Goal: Task Accomplishment & Management: Manage account settings

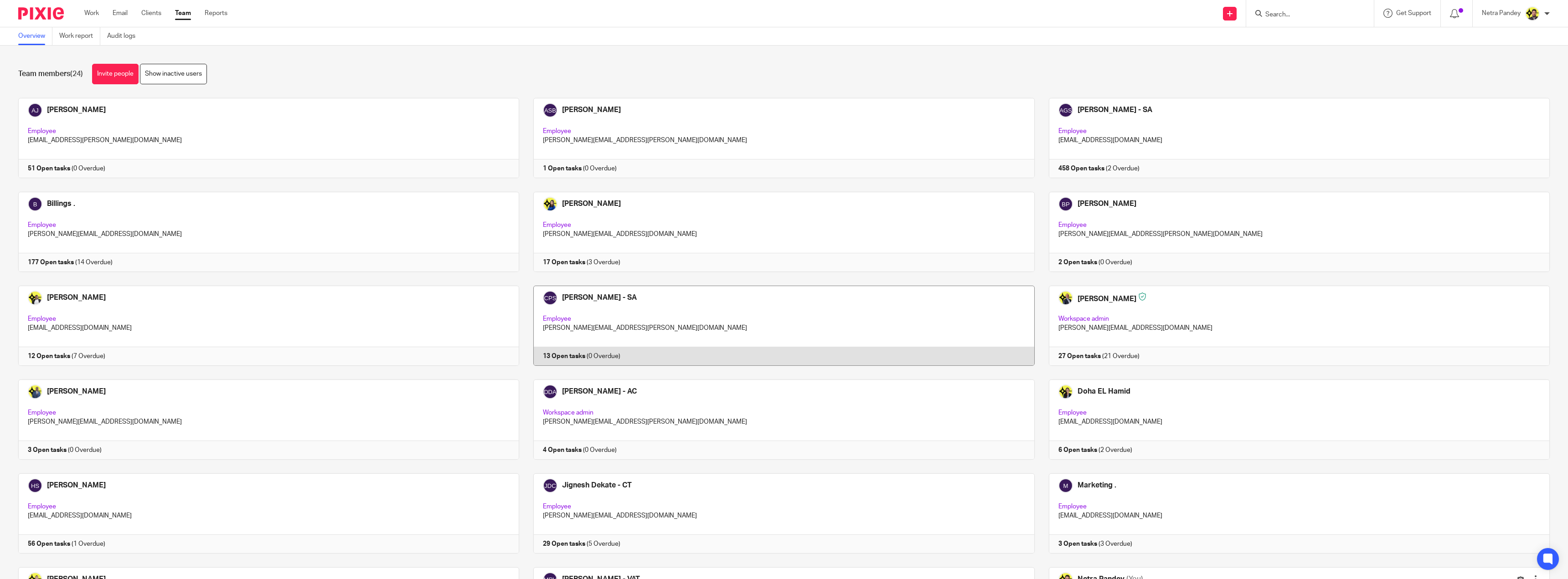
click at [641, 305] on link at bounding box center [776, 325] width 515 height 80
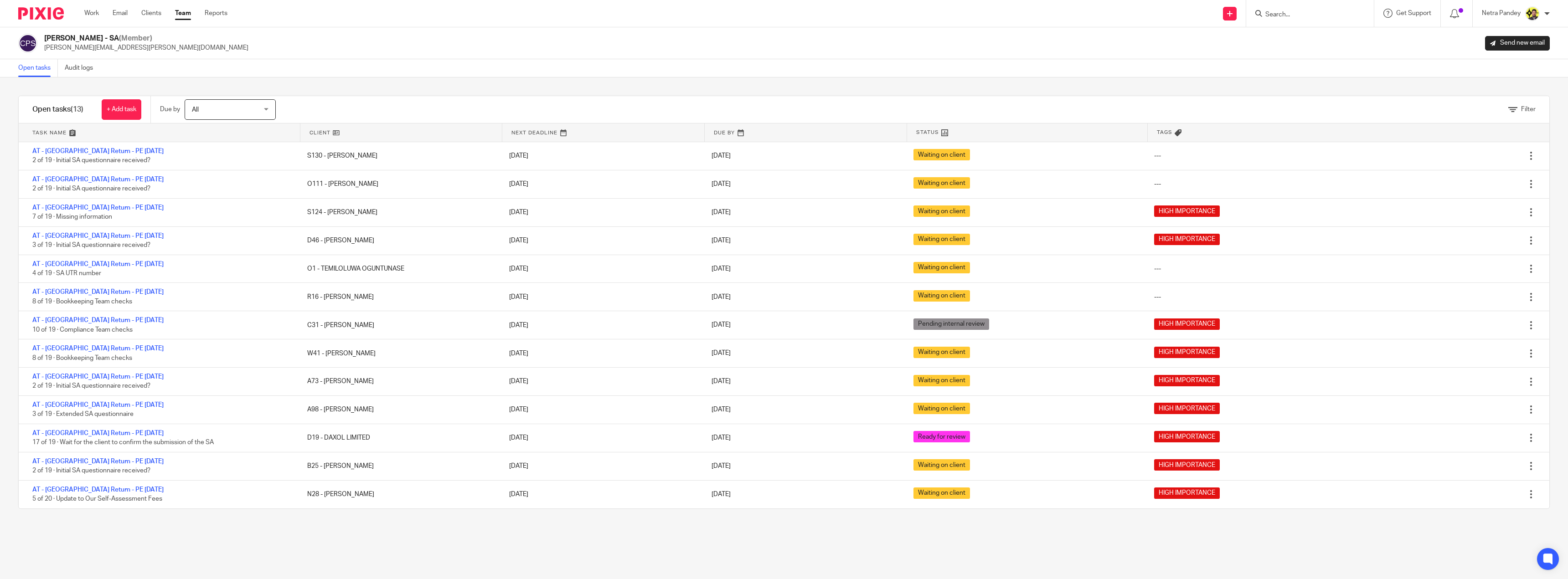
click at [1285, 17] on input "Search" at bounding box center [1305, 14] width 82 height 8
type input "d19"
click at [1301, 30] on link at bounding box center [1339, 39] width 154 height 21
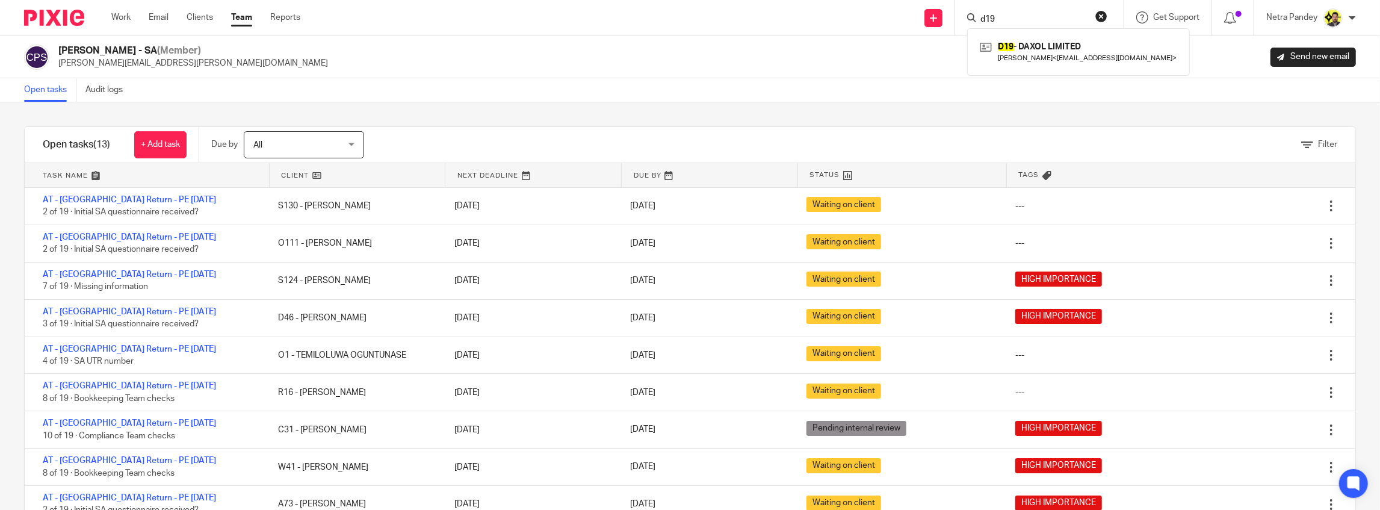
click at [345, 82] on div "Open tasks Audit logs" at bounding box center [690, 90] width 1380 height 24
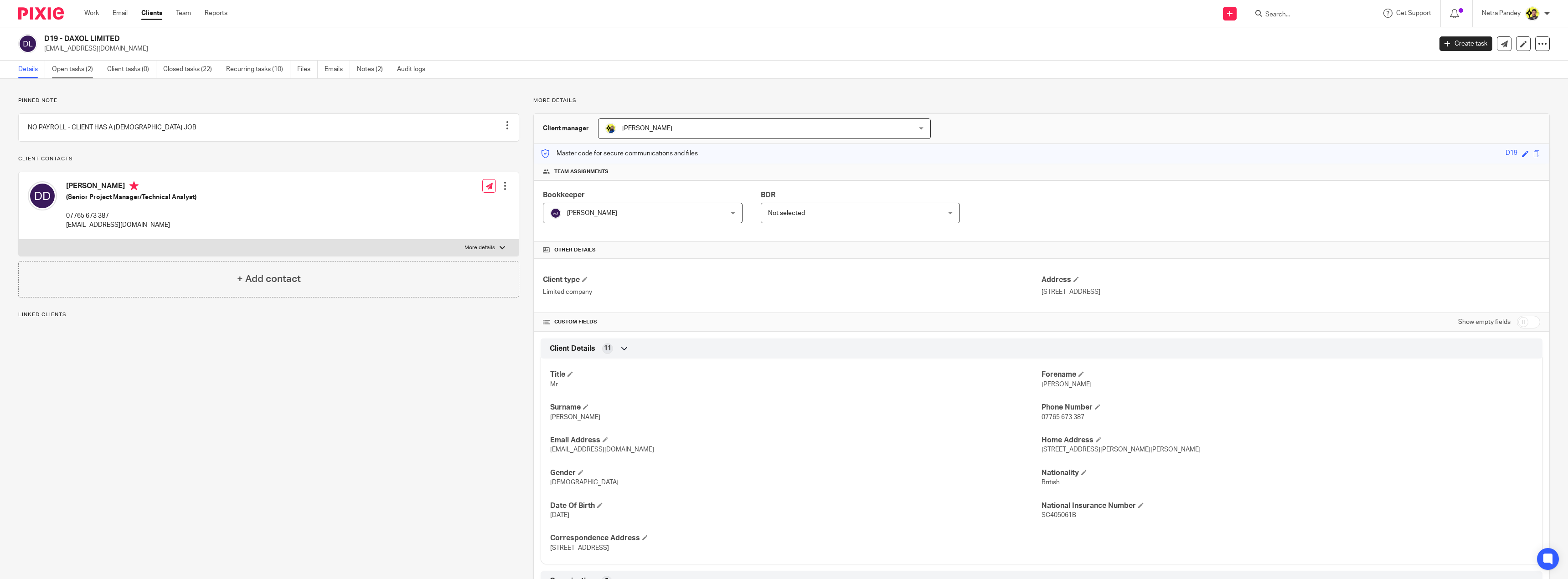
click at [73, 71] on link "Open tasks (2)" at bounding box center [77, 69] width 48 height 17
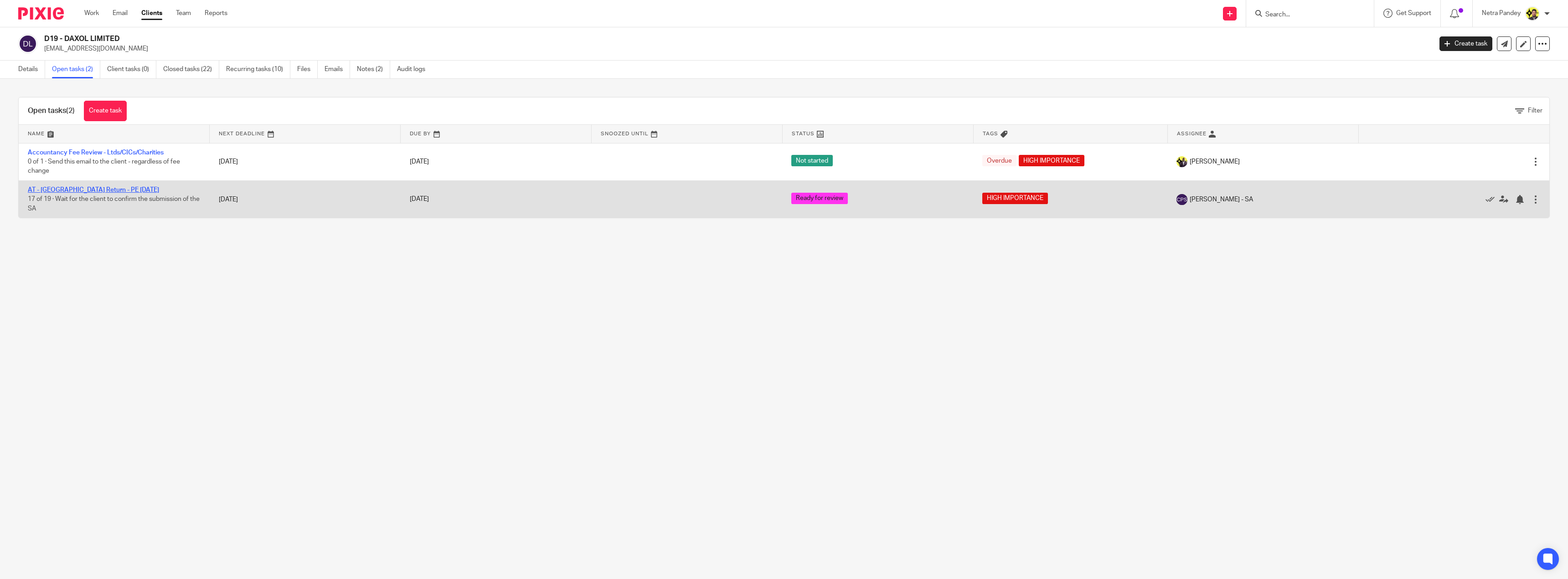
click at [77, 190] on link "AT - SA Return - PE 05-04-2025" at bounding box center [93, 190] width 131 height 6
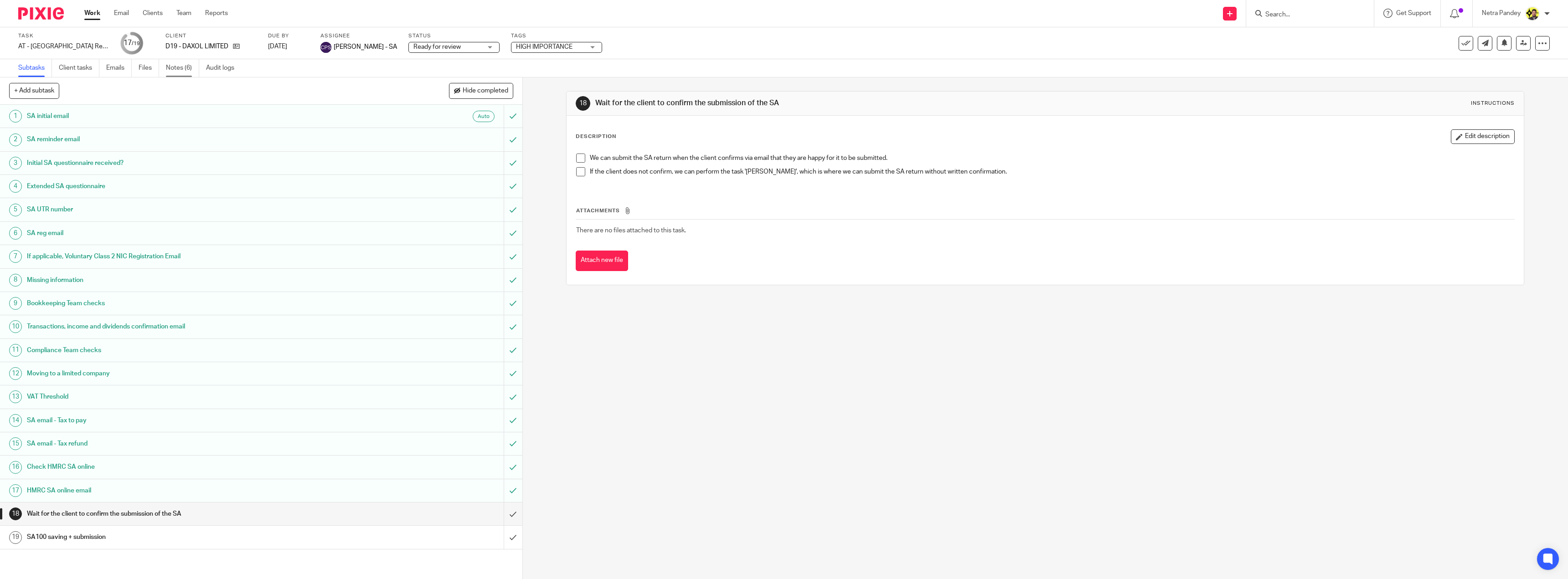
click at [173, 69] on link "Notes (6)" at bounding box center [183, 67] width 33 height 17
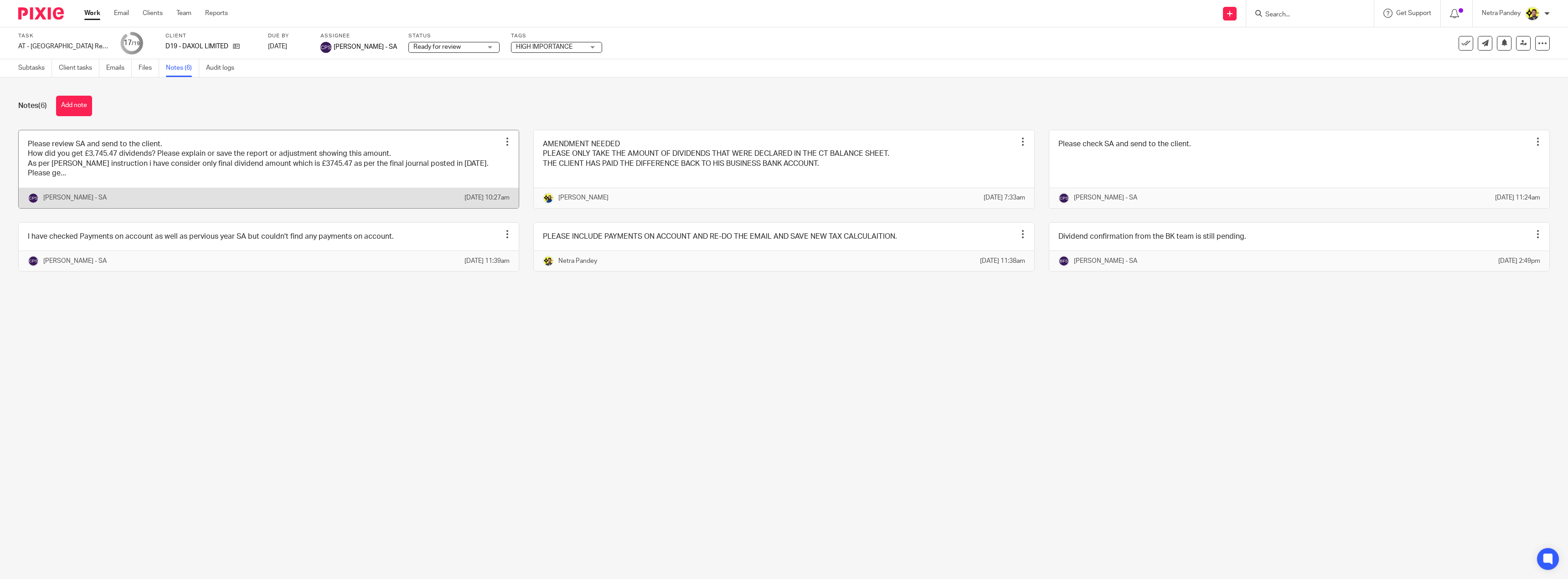
click at [219, 154] on link at bounding box center [269, 169] width 500 height 78
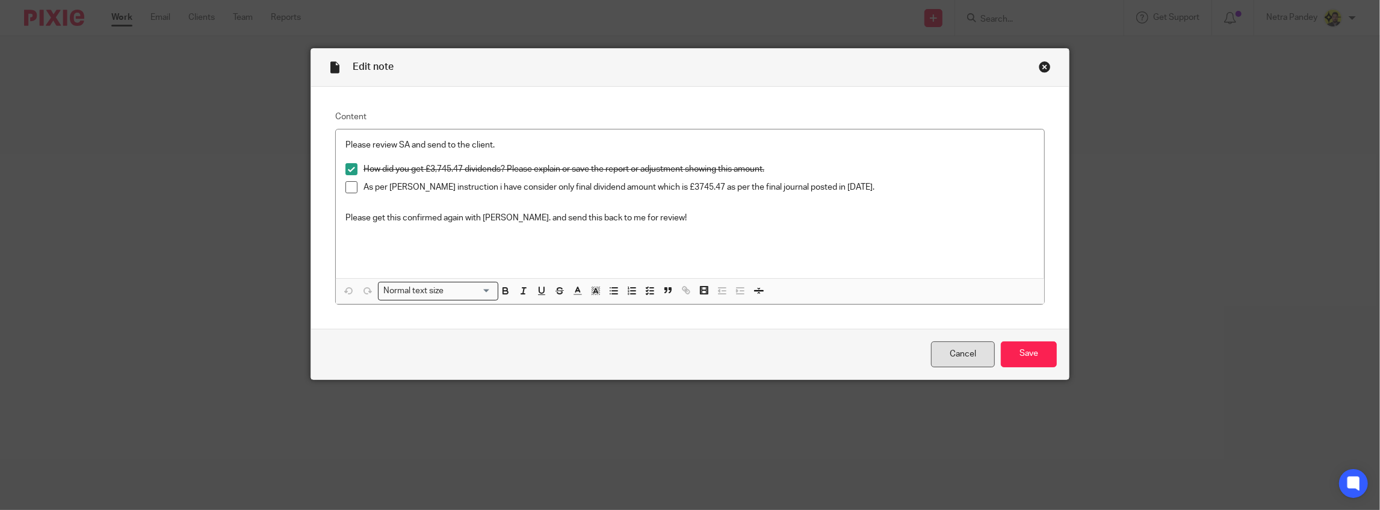
click at [949, 359] on link "Cancel" at bounding box center [963, 354] width 64 height 26
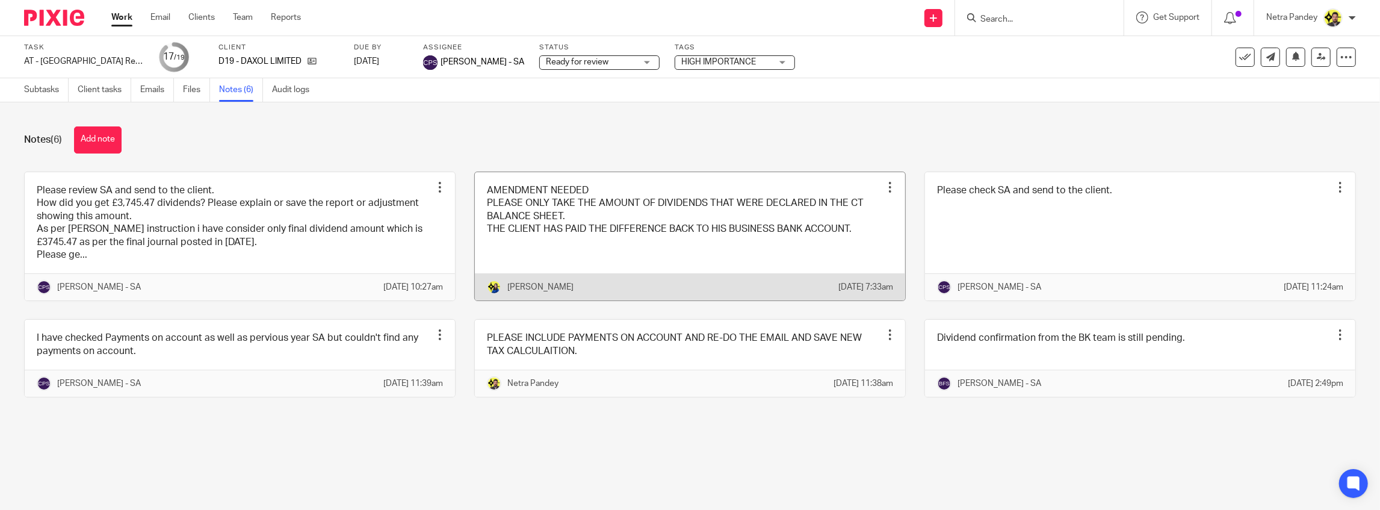
click at [561, 215] on link at bounding box center [690, 236] width 430 height 129
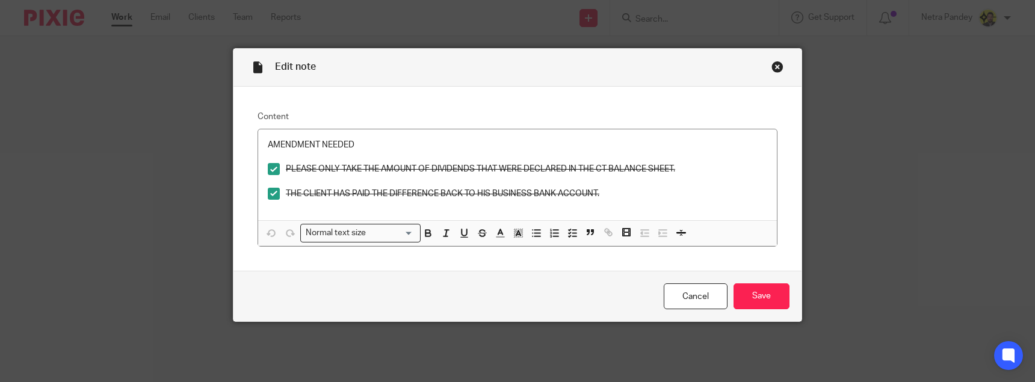
click at [775, 67] on div "Close this dialog window" at bounding box center [778, 67] width 12 height 12
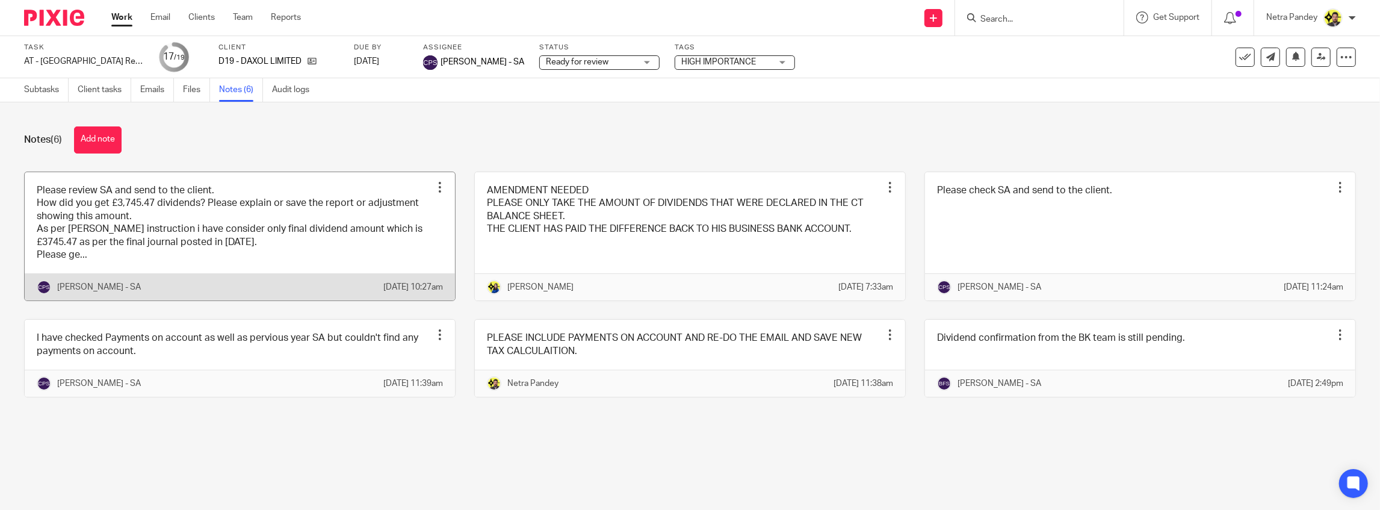
click at [349, 253] on link at bounding box center [240, 236] width 430 height 129
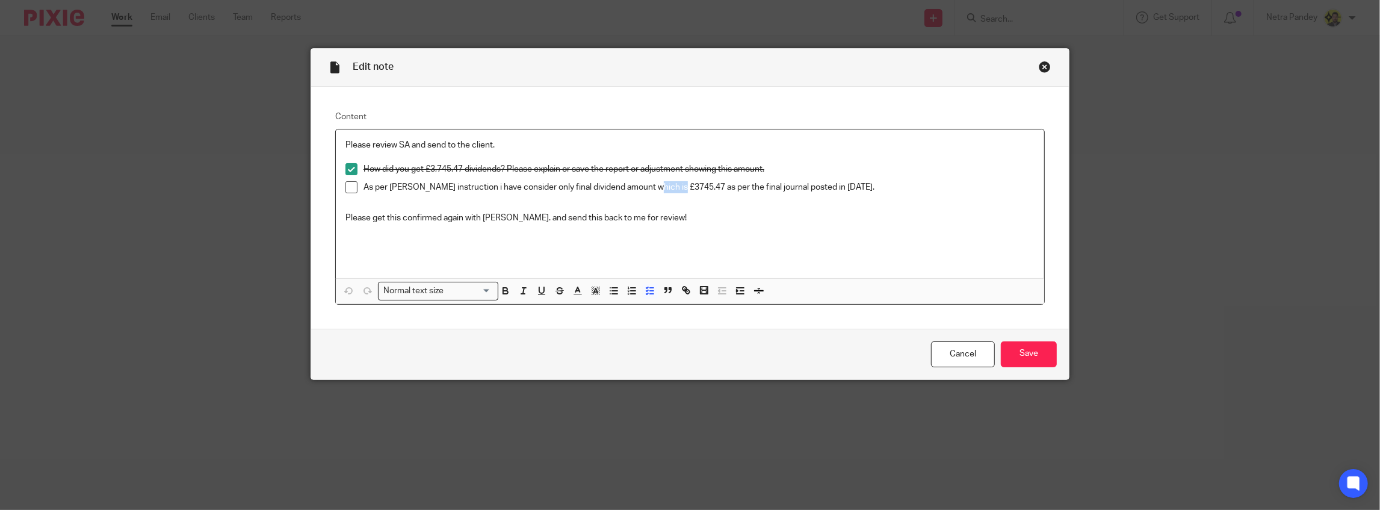
drag, startPoint x: 678, startPoint y: 188, endPoint x: 649, endPoint y: 182, distance: 30.2
click at [649, 182] on p "As per Bobo instruction i have consider only final dividend amount which is £37…" at bounding box center [699, 187] width 671 height 12
click at [670, 218] on p "Please get this confirmed again with Bobo. and send this back to me for review!" at bounding box center [689, 218] width 689 height 12
click at [973, 353] on link "Cancel" at bounding box center [963, 354] width 64 height 26
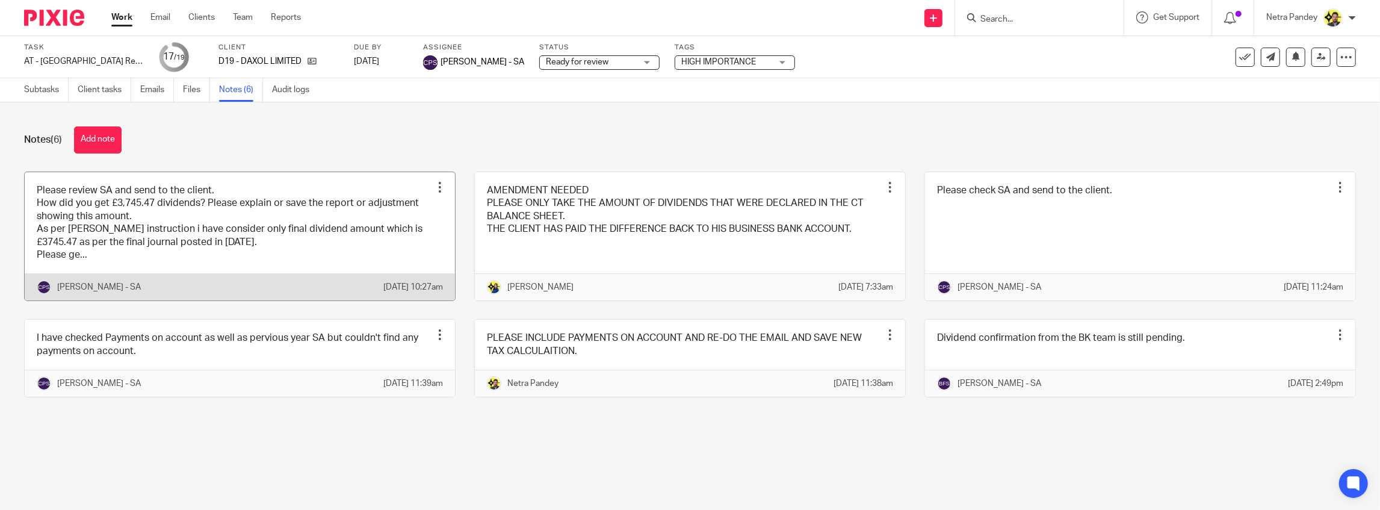
click at [241, 243] on link at bounding box center [240, 236] width 430 height 129
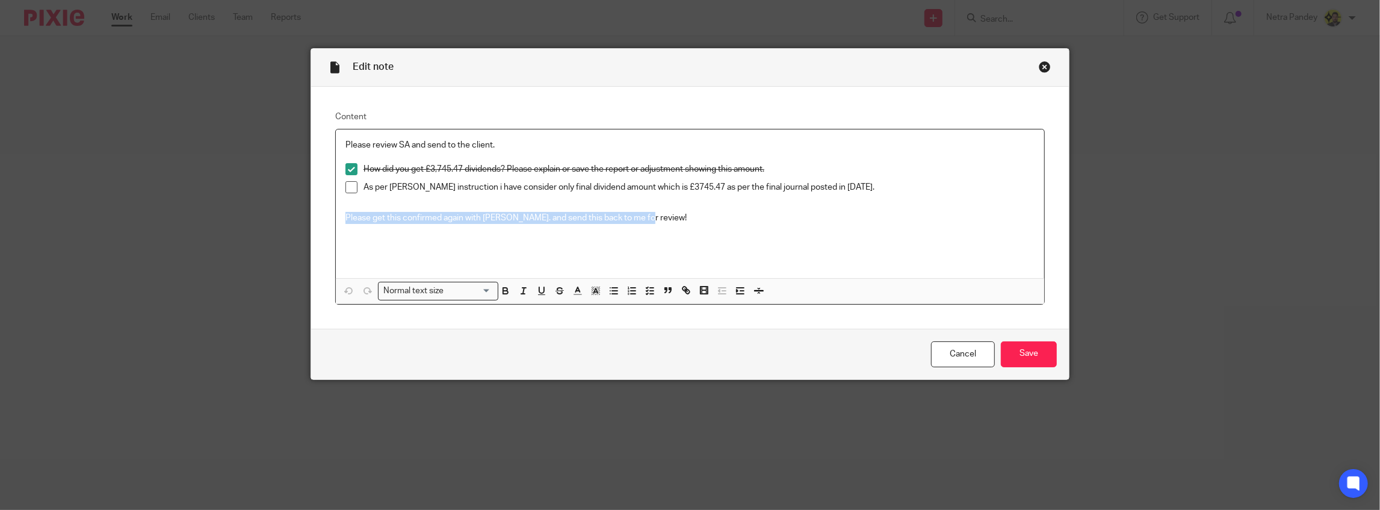
drag, startPoint x: 651, startPoint y: 217, endPoint x: 341, endPoint y: 217, distance: 310.5
click at [341, 217] on div "Please review SA and send to the client. How did you get £3,745.47 dividends? P…" at bounding box center [690, 203] width 708 height 149
drag, startPoint x: 622, startPoint y: 219, endPoint x: 302, endPoint y: 209, distance: 320.3
click at [302, 209] on div "Edit note Content Please review SA and send to the client. How did you get £3,7…" at bounding box center [690, 255] width 1380 height 510
click at [648, 292] on icon "button" at bounding box center [650, 290] width 11 height 11
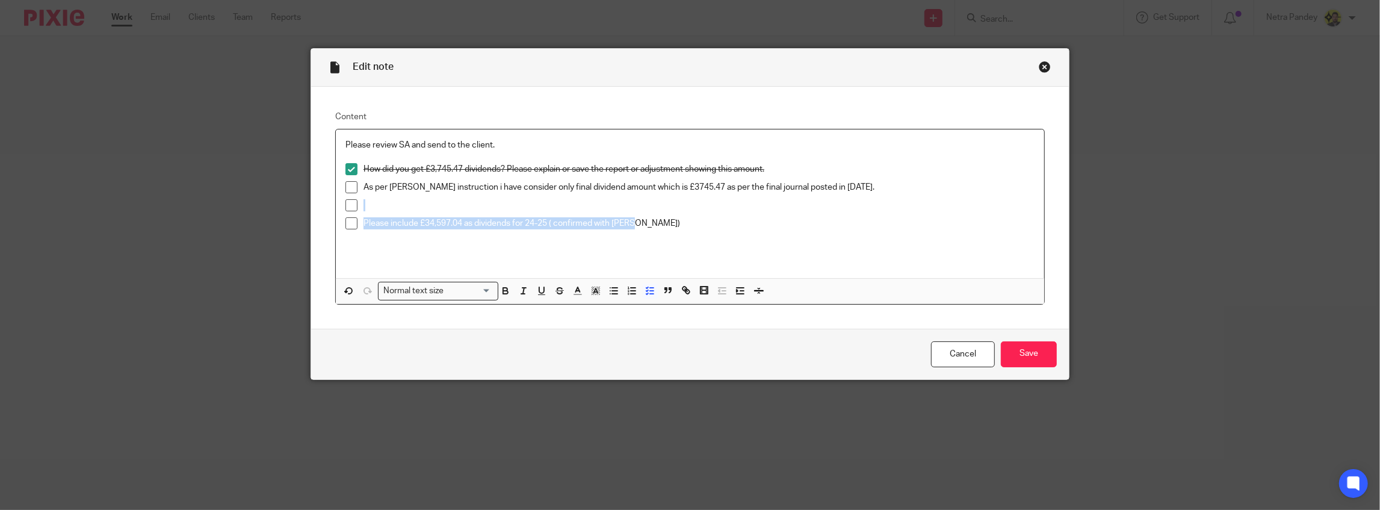
click at [378, 206] on p at bounding box center [699, 205] width 671 height 12
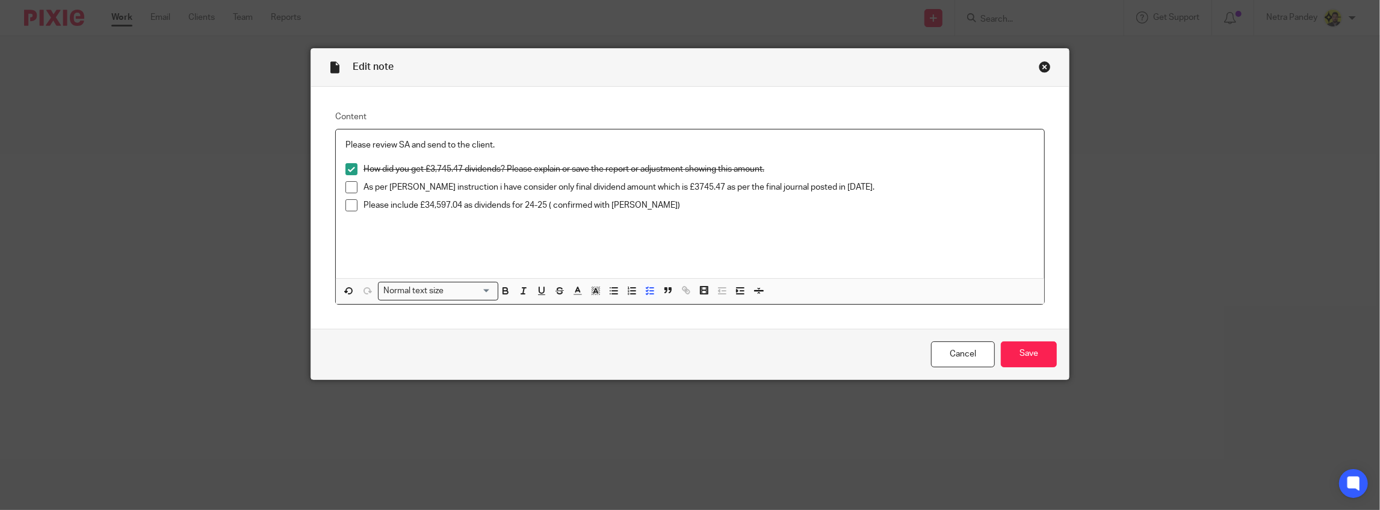
click at [354, 188] on li "As per [PERSON_NAME] instruction i have consider only final dividend amount whi…" at bounding box center [689, 190] width 689 height 18
click at [351, 184] on span at bounding box center [351, 187] width 12 height 12
click at [1021, 349] on input "Save" at bounding box center [1029, 354] width 56 height 26
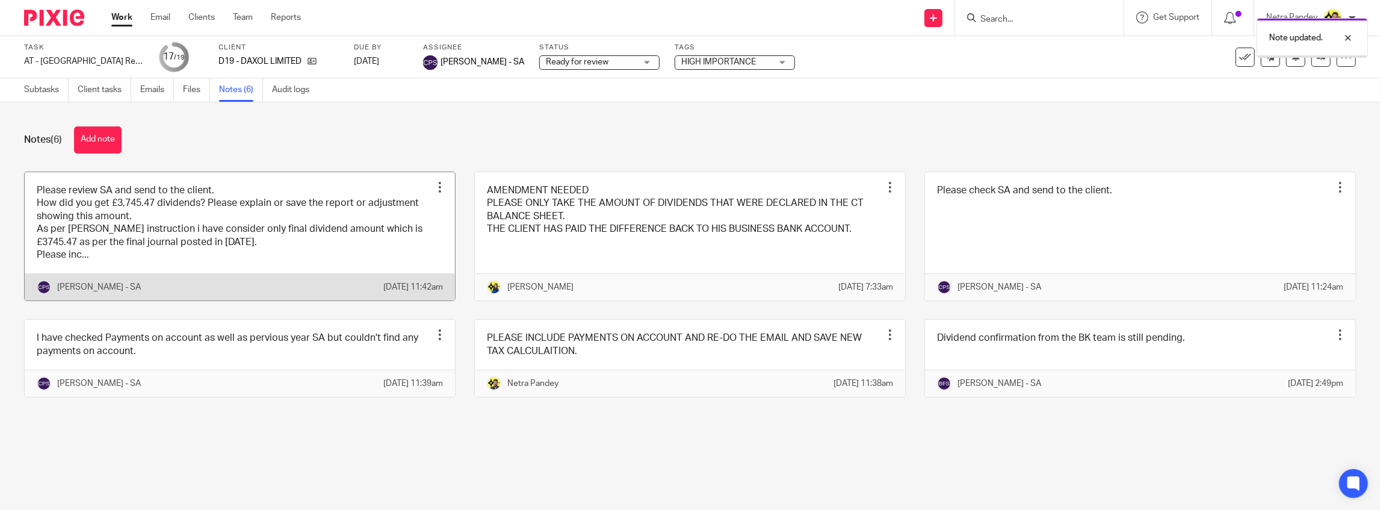
click at [332, 221] on link at bounding box center [240, 236] width 430 height 129
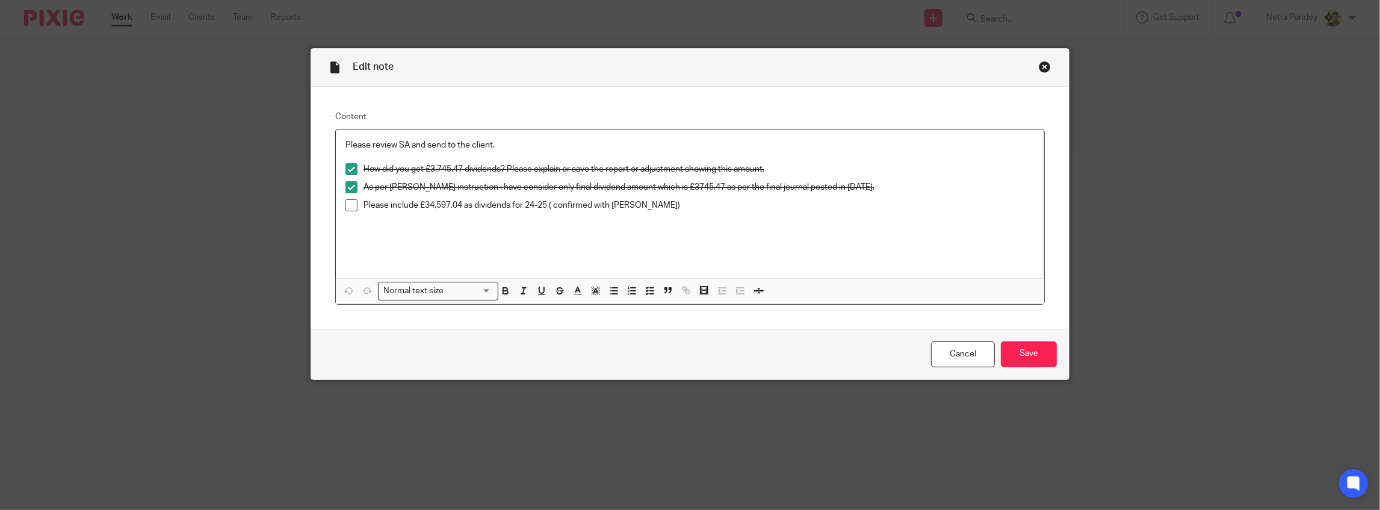
click at [457, 203] on p "Please include £34,597.04 as dividends for 24-25 ( confirmed with [PERSON_NAME])" at bounding box center [699, 205] width 671 height 12
click at [1018, 360] on input "Save" at bounding box center [1029, 354] width 56 height 26
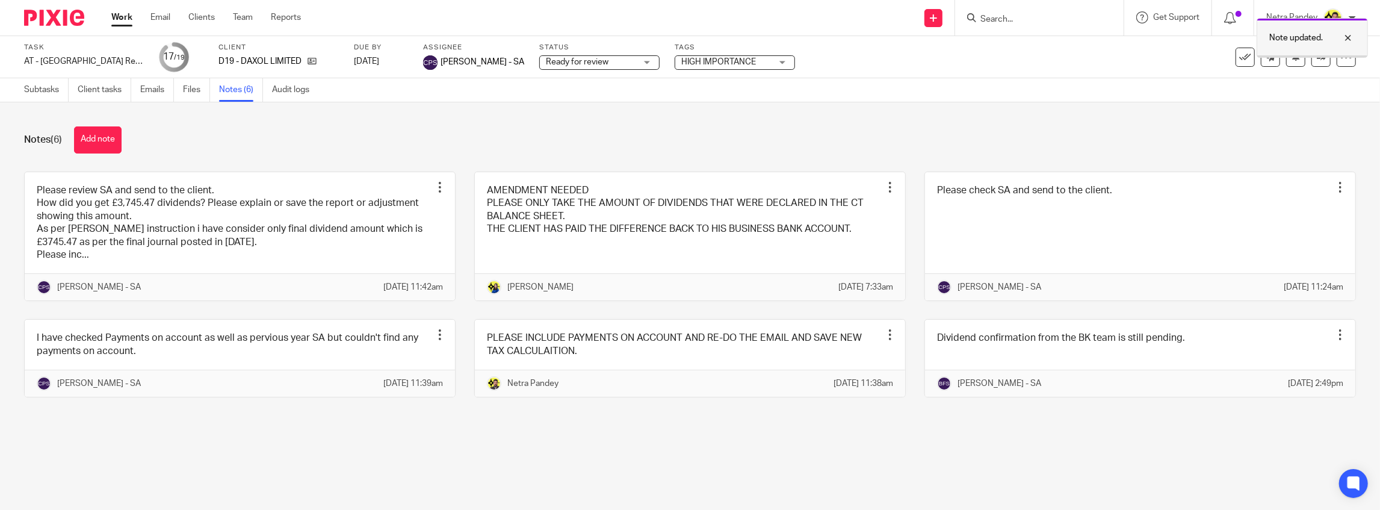
click at [1348, 38] on div at bounding box center [1339, 38] width 32 height 14
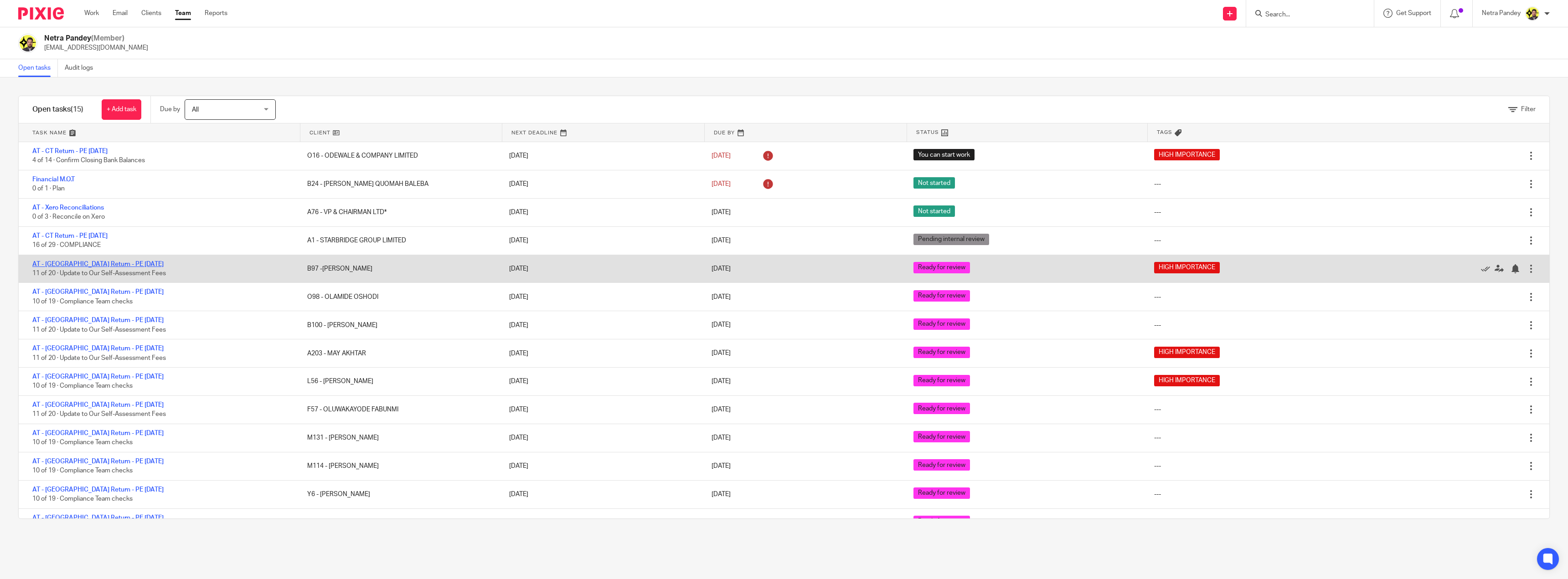
click at [77, 261] on link "AT - [GEOGRAPHIC_DATA] Return - PE [DATE]" at bounding box center [98, 264] width 131 height 6
